Goal: Check status: Check status

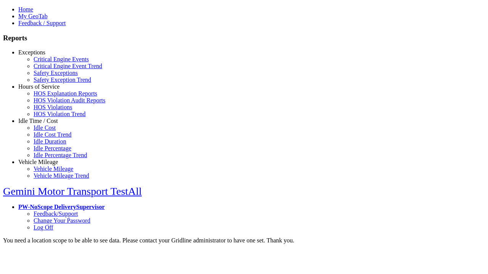
click at [44, 56] on link "Exceptions" at bounding box center [31, 52] width 27 height 6
click at [50, 76] on link "Safety Exceptions" at bounding box center [56, 73] width 44 height 6
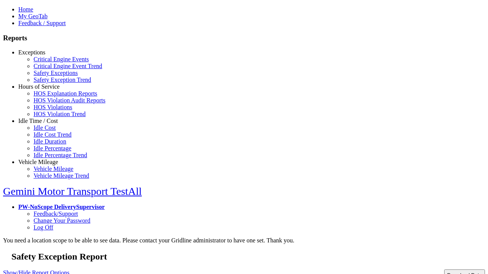
type input "**********"
